Goal: Find specific page/section: Find specific page/section

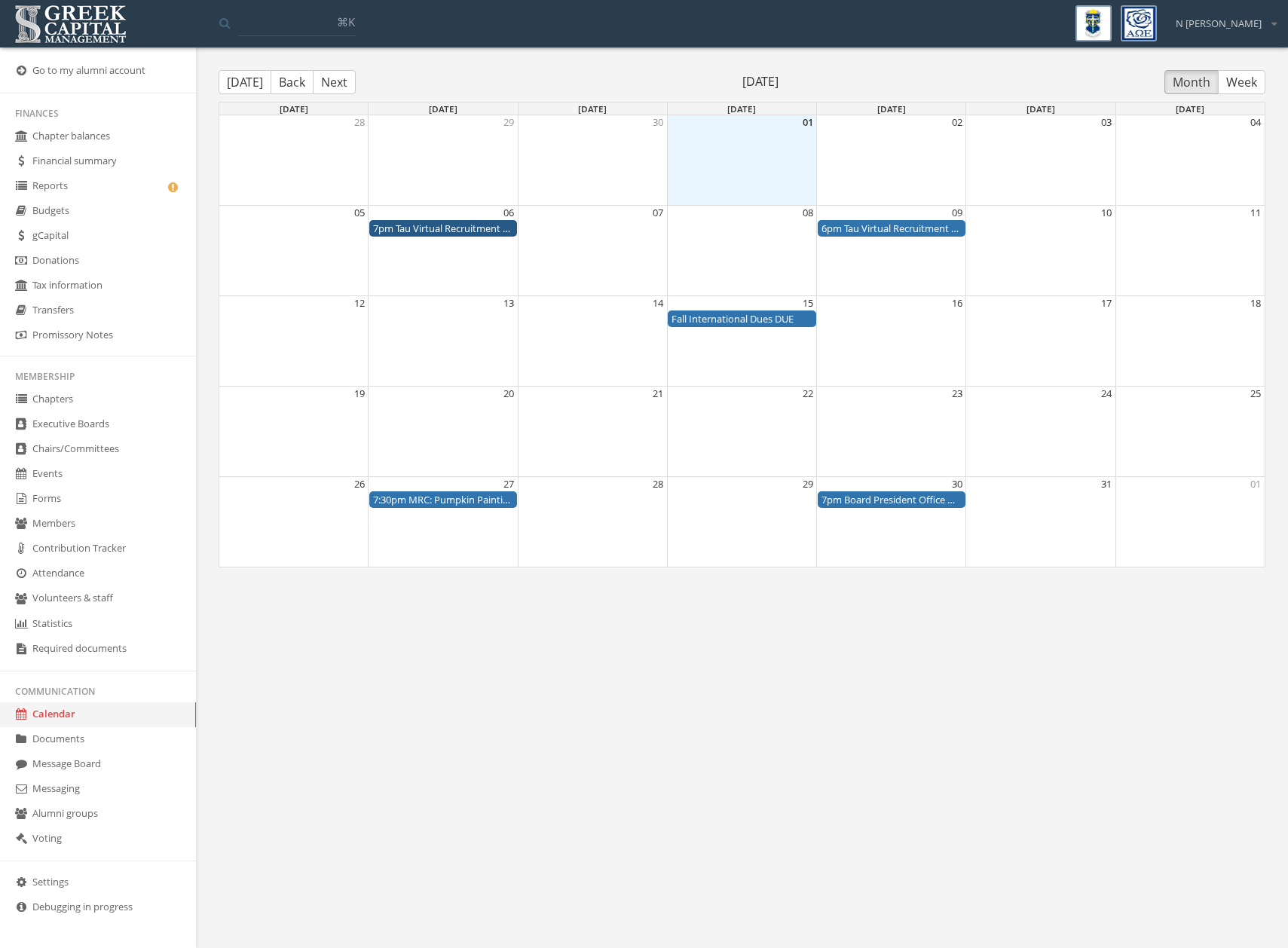
click at [60, 490] on link "Forms" at bounding box center [98, 499] width 196 height 25
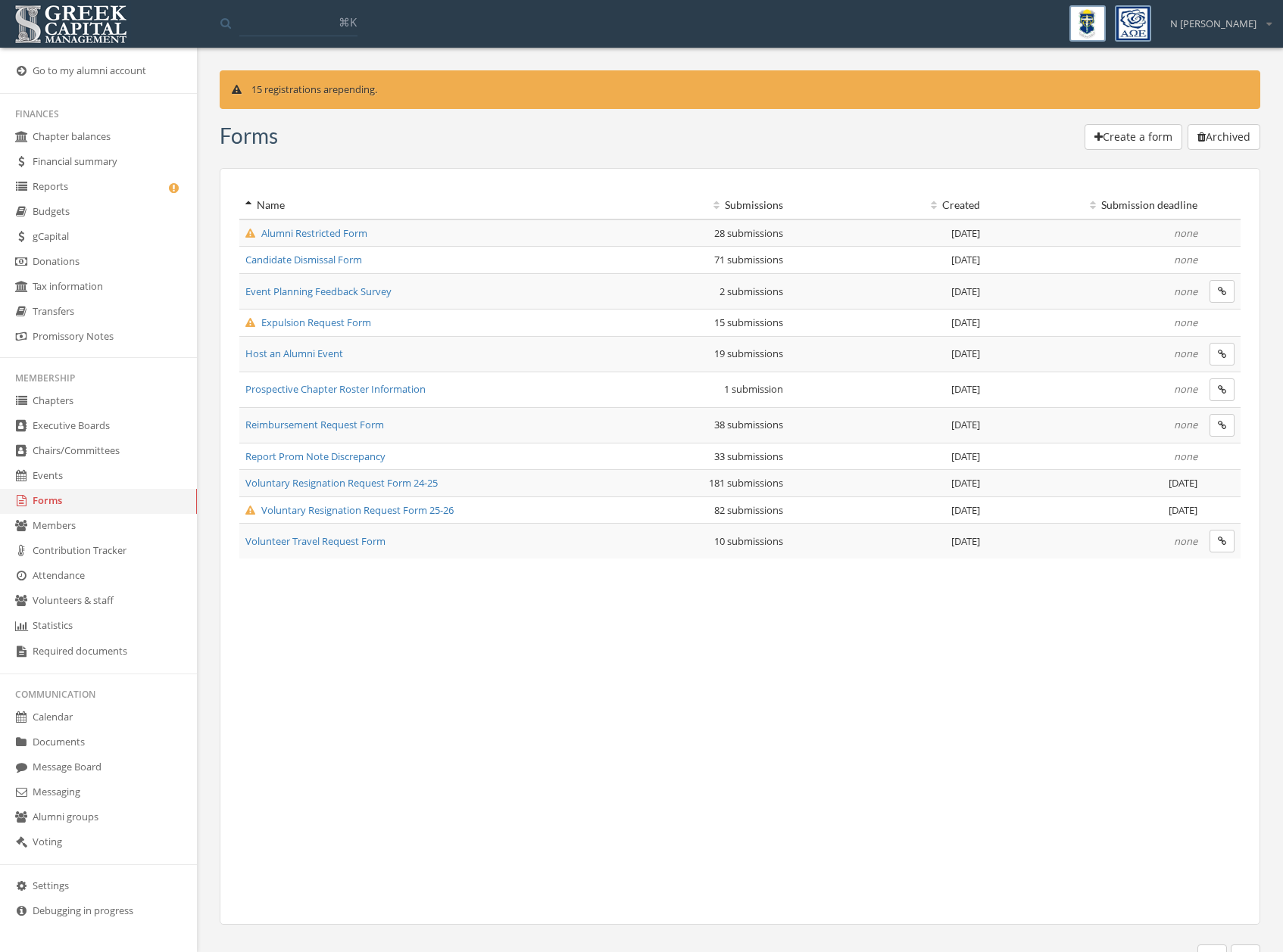
click at [371, 512] on span "Voluntary Resignation Request Form 25-26" at bounding box center [350, 510] width 209 height 14
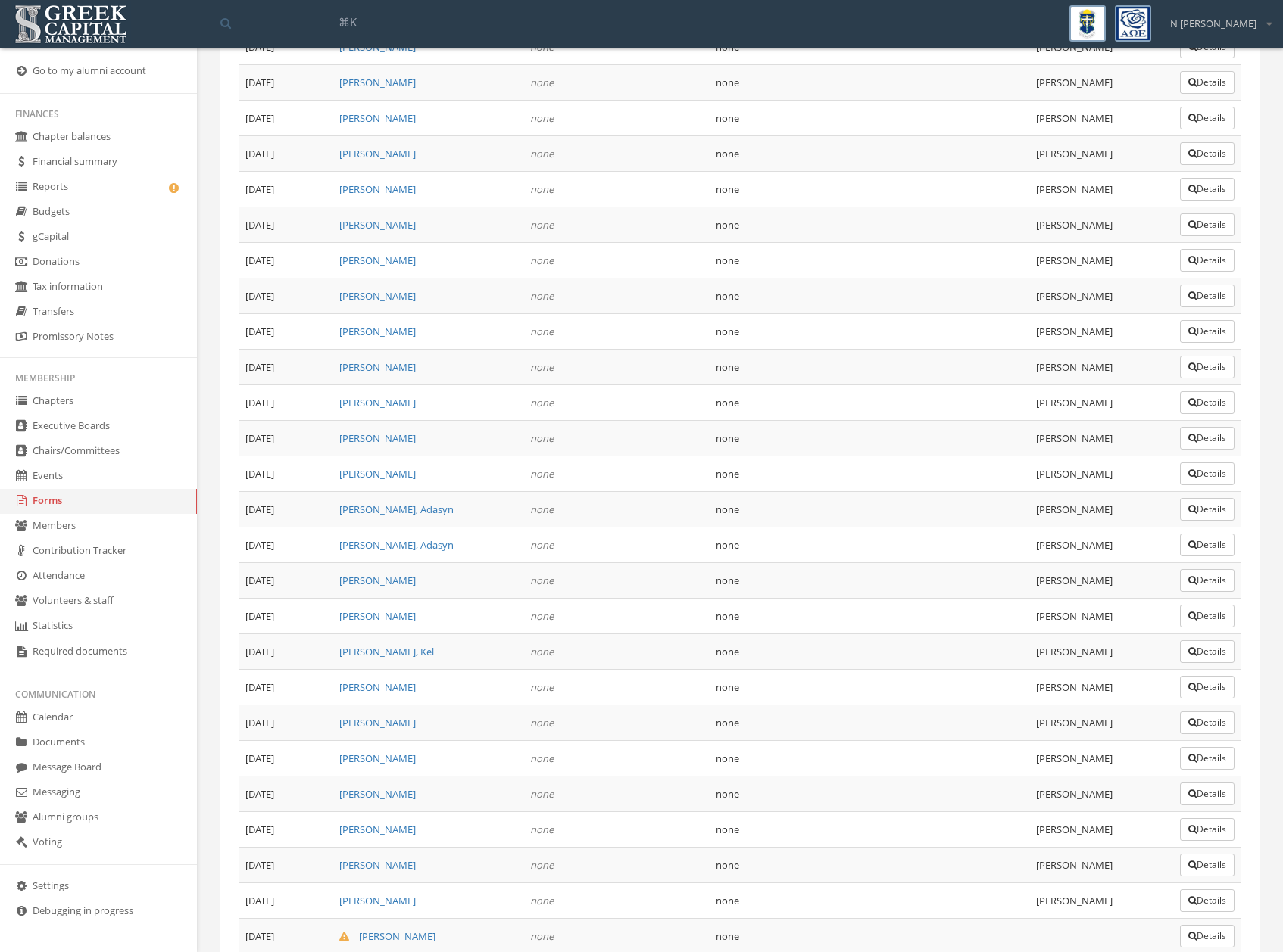
scroll to position [2414, 0]
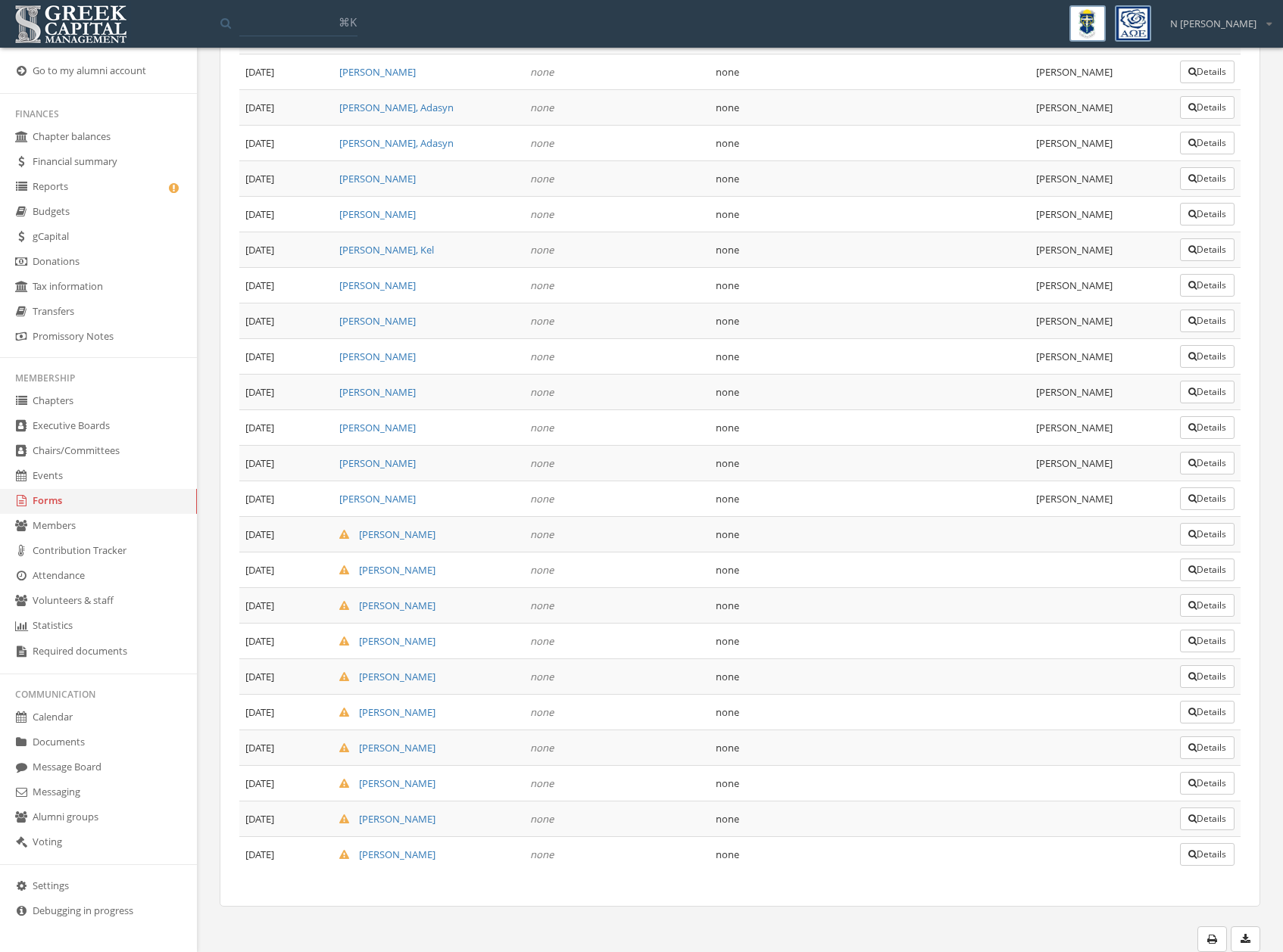
click at [50, 499] on link "Forms" at bounding box center [98, 501] width 197 height 25
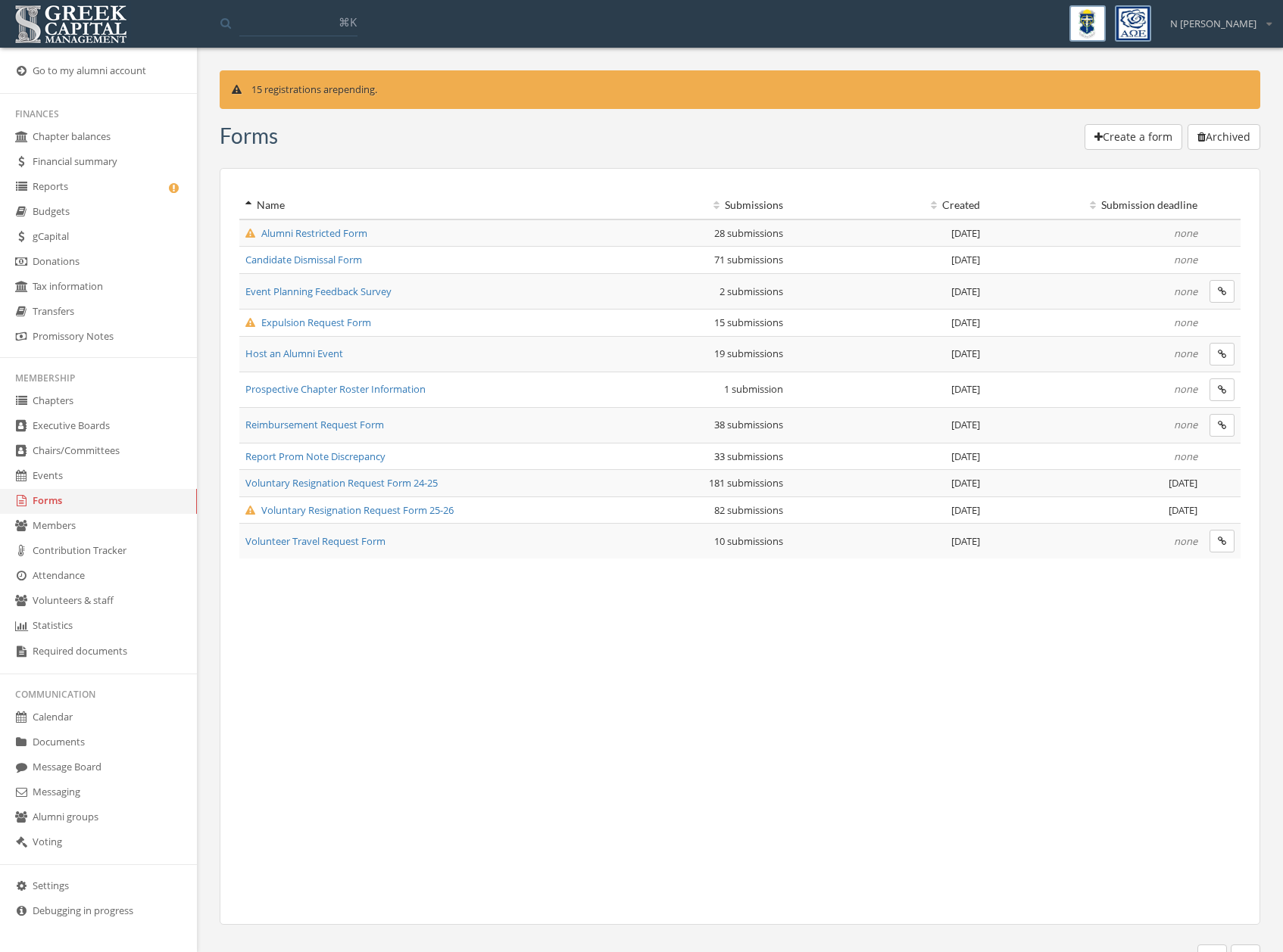
click at [325, 237] on span "Alumni Restricted Form" at bounding box center [306, 233] width 122 height 14
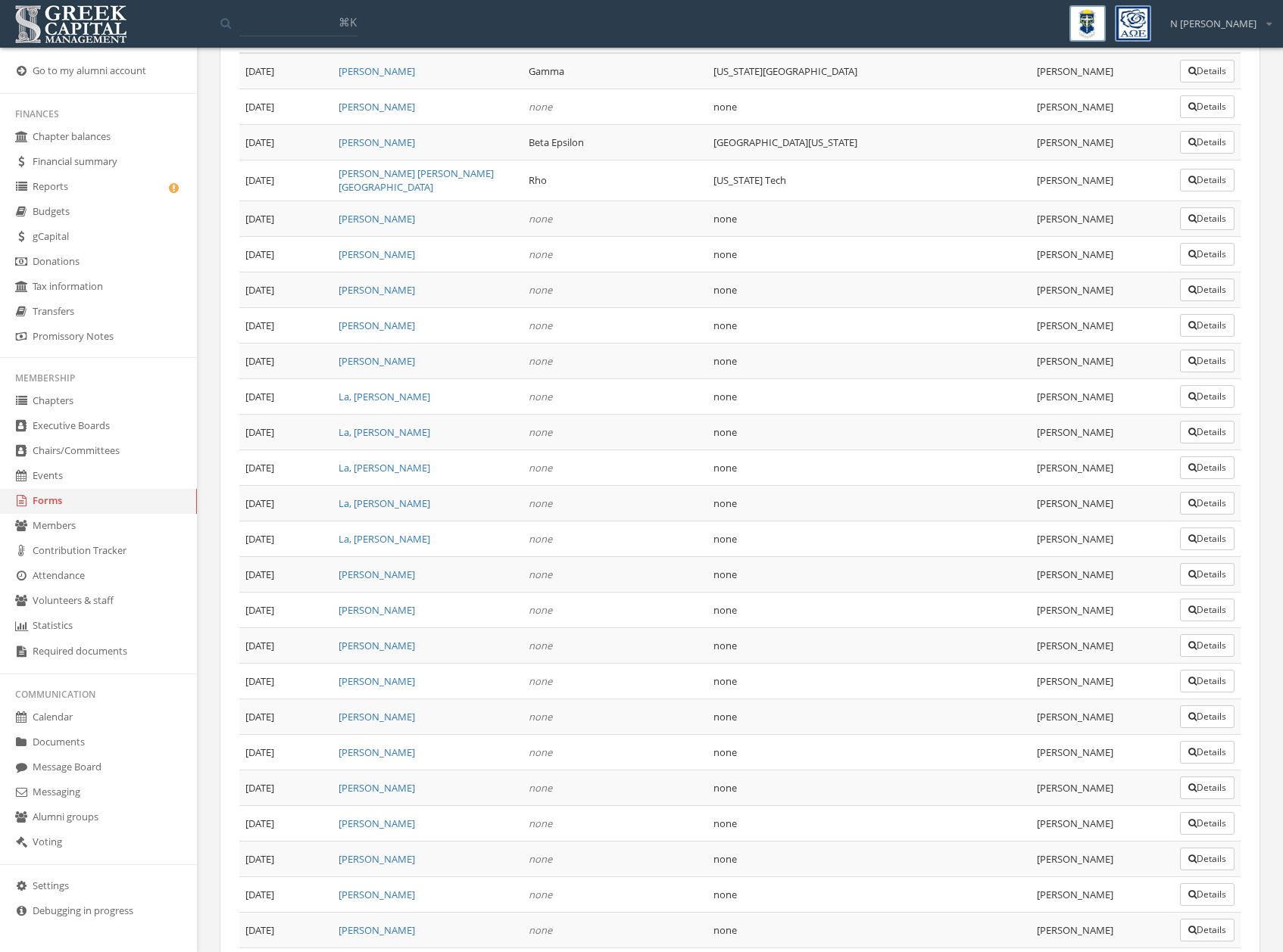
scroll to position [188, 0]
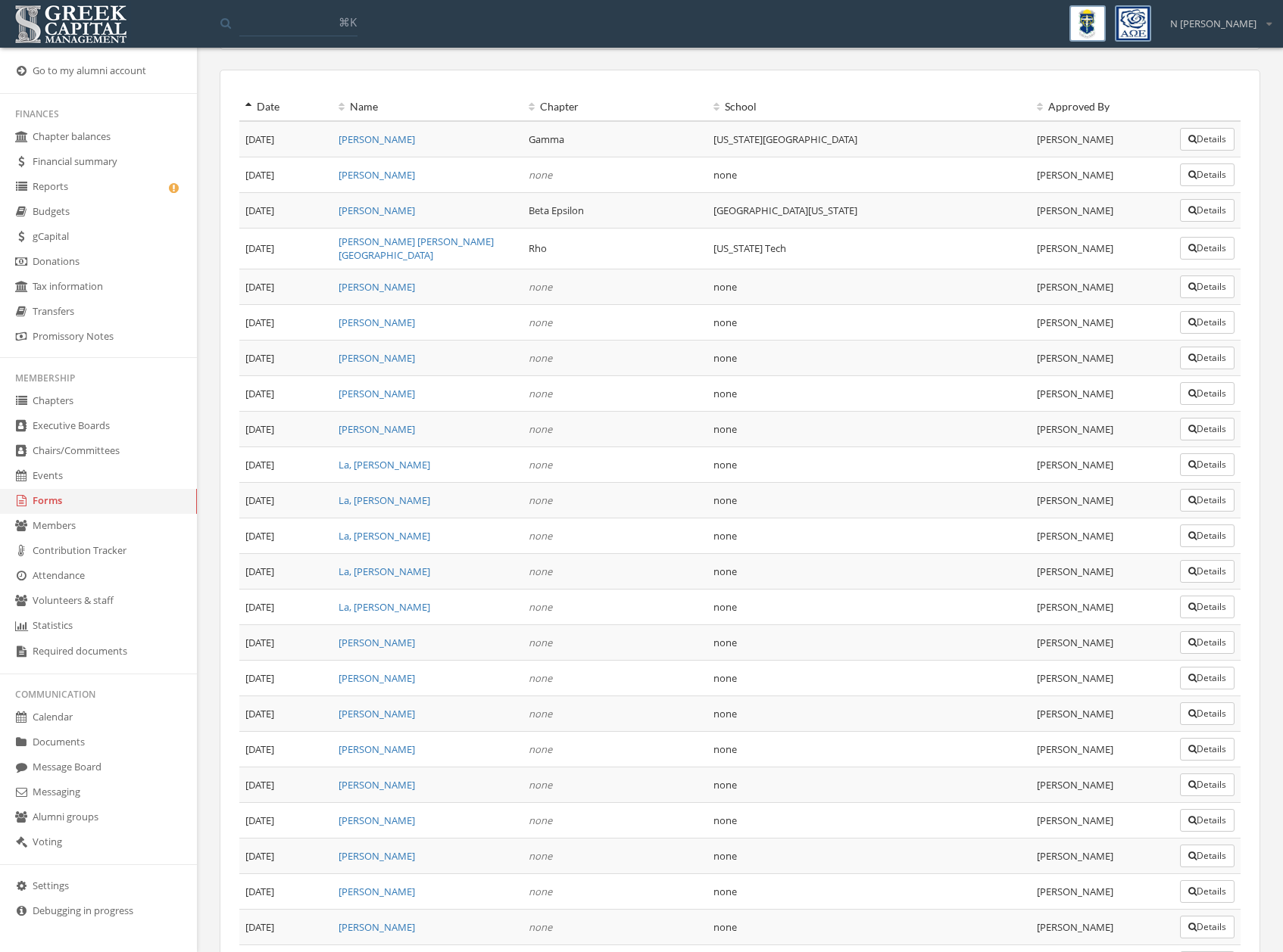
click at [55, 502] on link "Forms" at bounding box center [98, 501] width 197 height 25
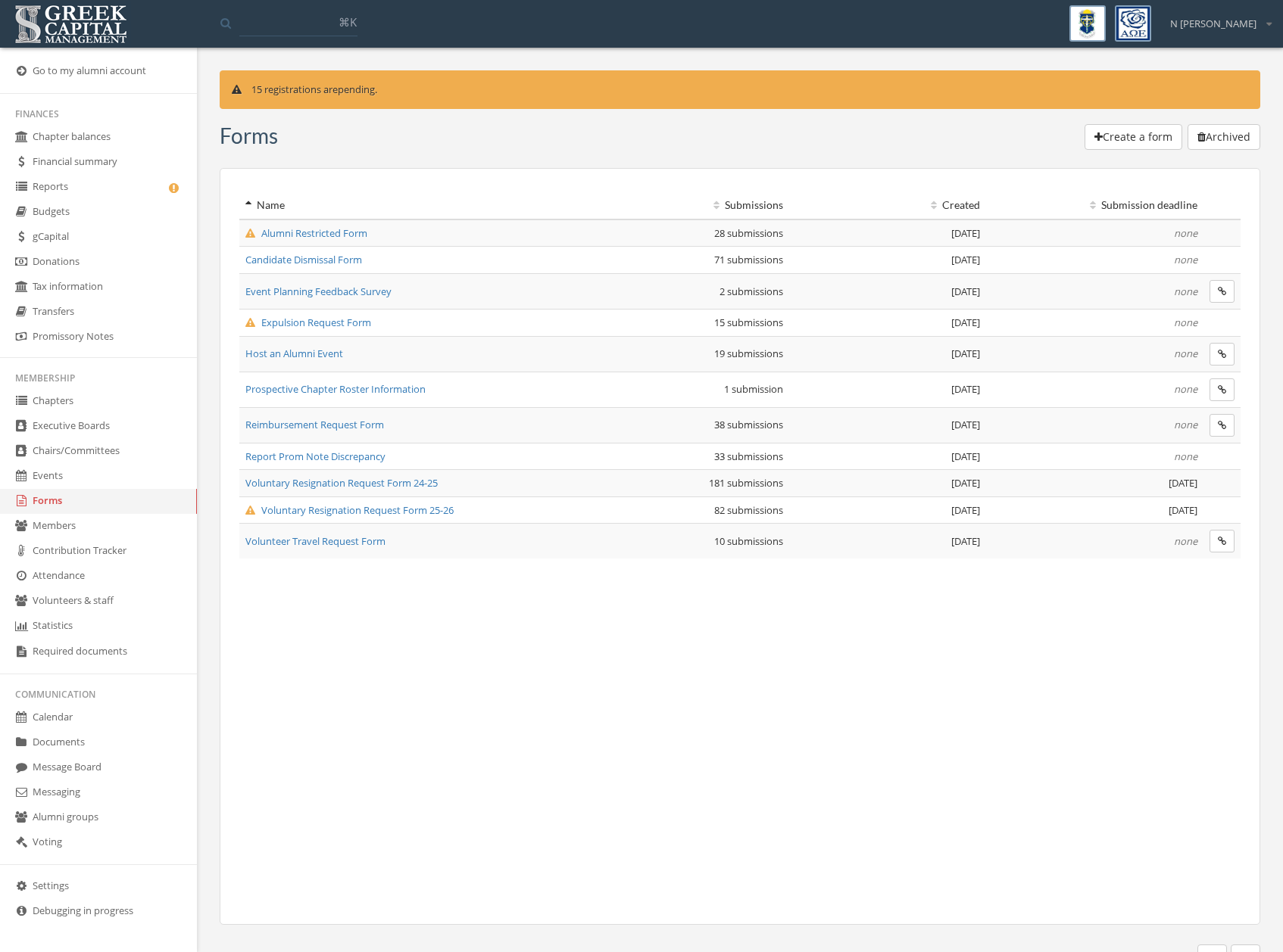
click at [295, 323] on span "Expulsion Request Form" at bounding box center [308, 323] width 126 height 14
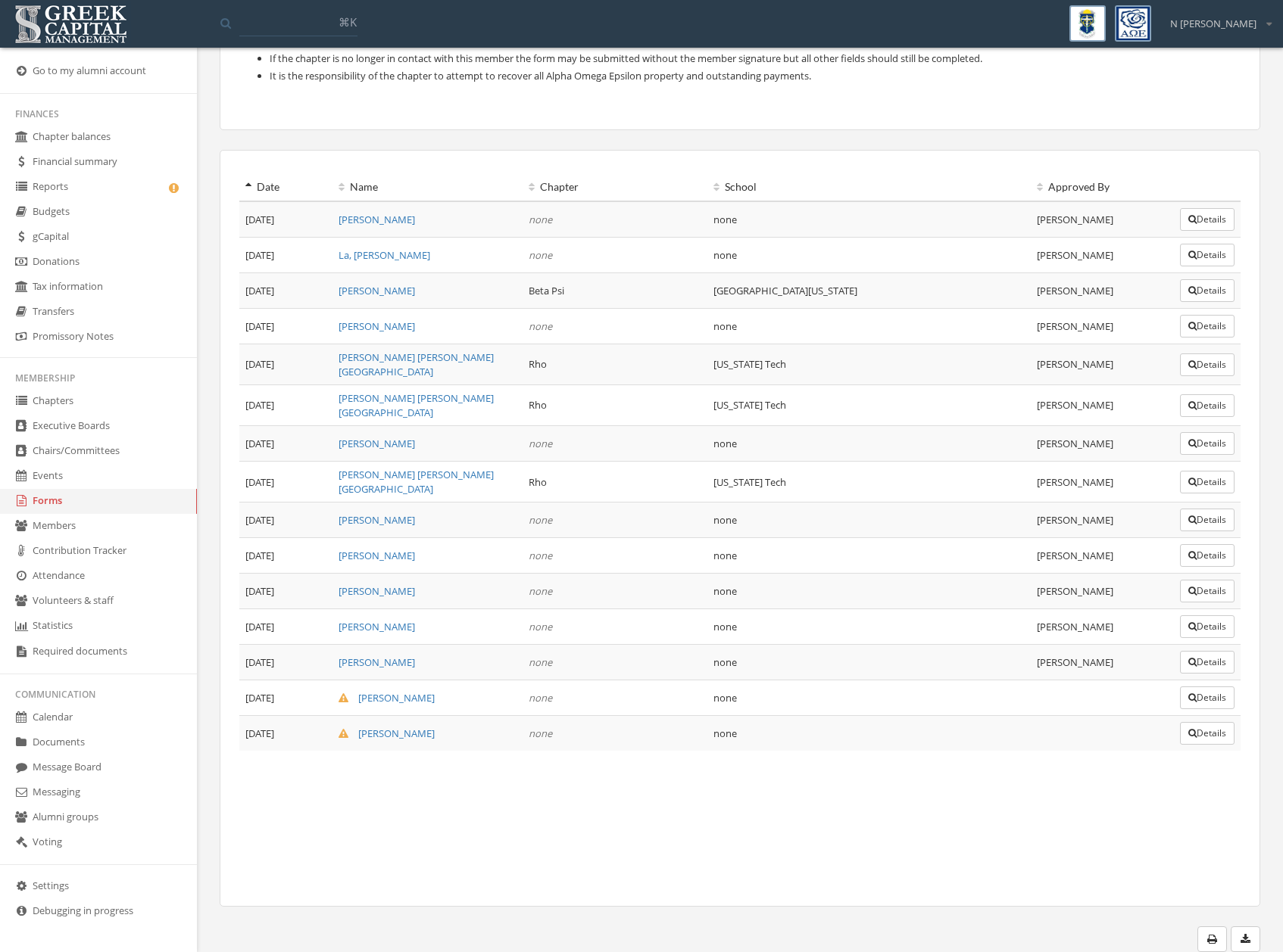
scroll to position [21, 0]
